Goal: Transaction & Acquisition: Purchase product/service

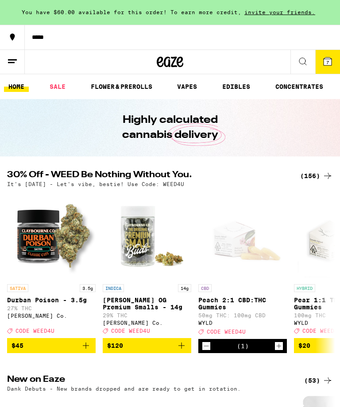
click at [61, 91] on link "SALE" at bounding box center [57, 86] width 25 height 11
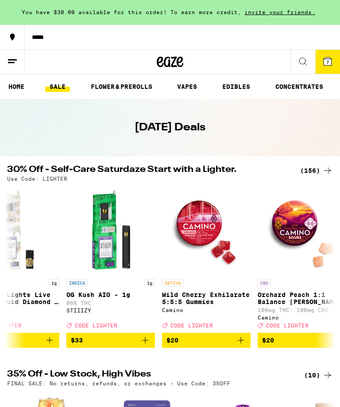
scroll to position [0, 322]
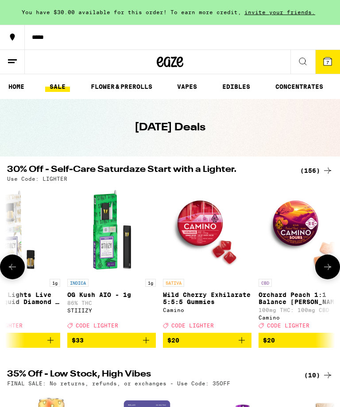
click at [244, 387] on div "FINAL SALE: No returns, refunds, or exchanges - Use Code: 35OFF" at bounding box center [170, 384] width 326 height 6
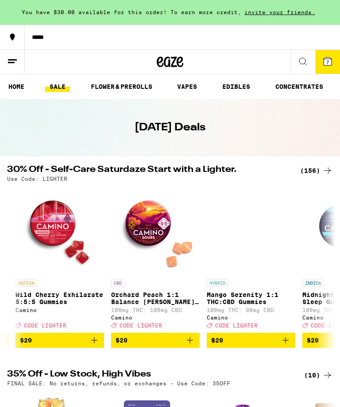
scroll to position [0, 469]
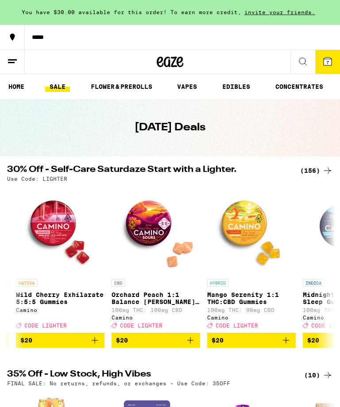
click at [190, 344] on icon "Add to bag" at bounding box center [190, 341] width 6 height 6
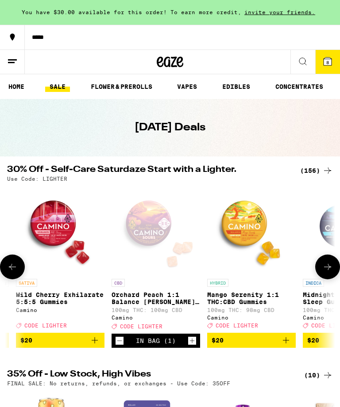
click at [328, 279] on button at bounding box center [327, 267] width 25 height 25
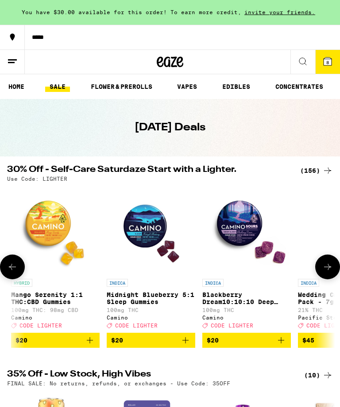
scroll to position [0, 698]
